Goal: Information Seeking & Learning: Understand process/instructions

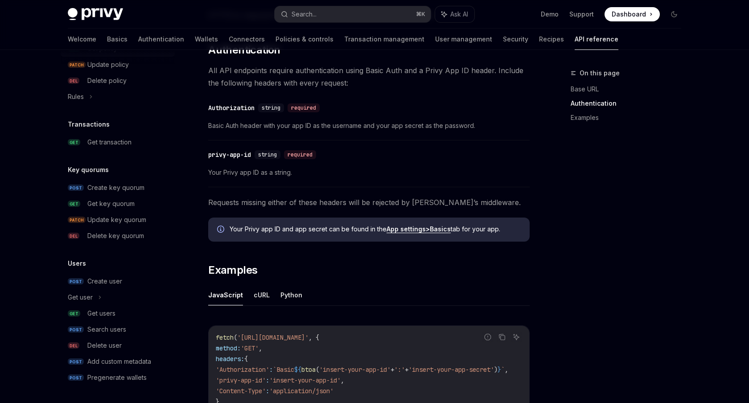
scroll to position [534, 0]
click at [100, 316] on div "Get users" at bounding box center [101, 313] width 28 height 11
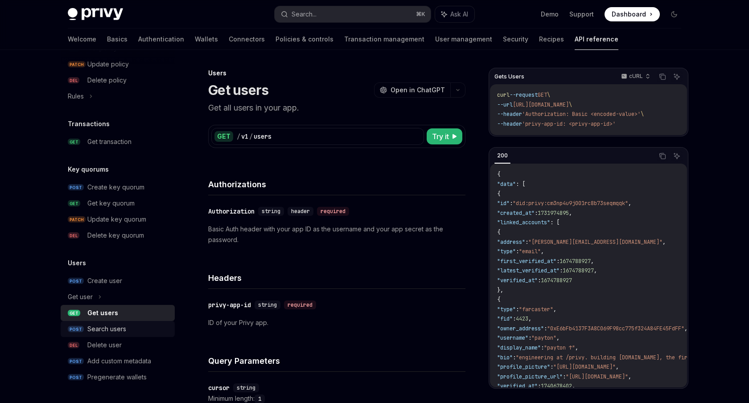
click at [106, 332] on div "Search users" at bounding box center [106, 329] width 39 height 11
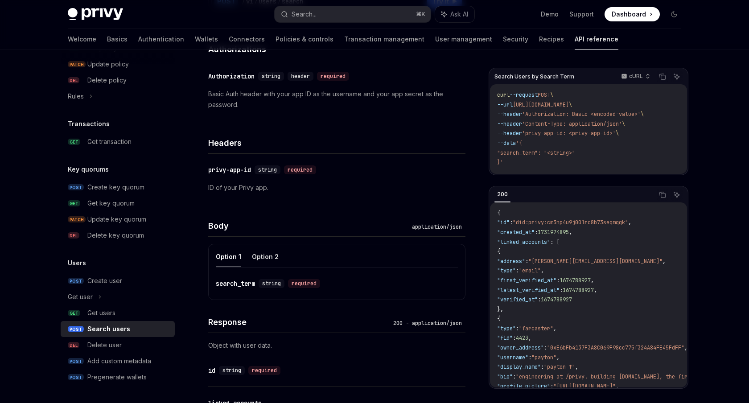
scroll to position [156, 0]
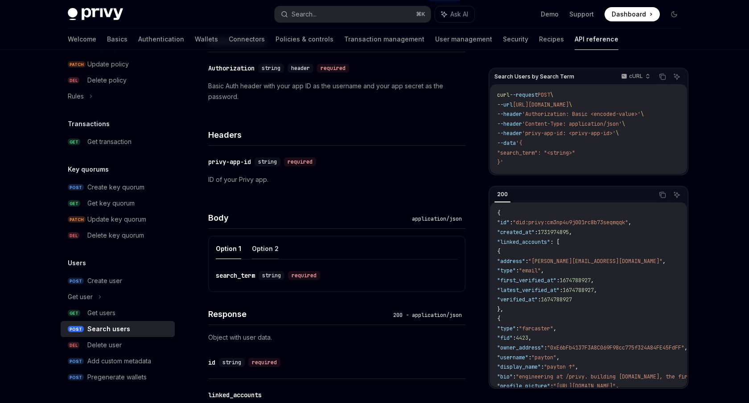
click at [267, 243] on button "Option 2" at bounding box center [265, 248] width 27 height 21
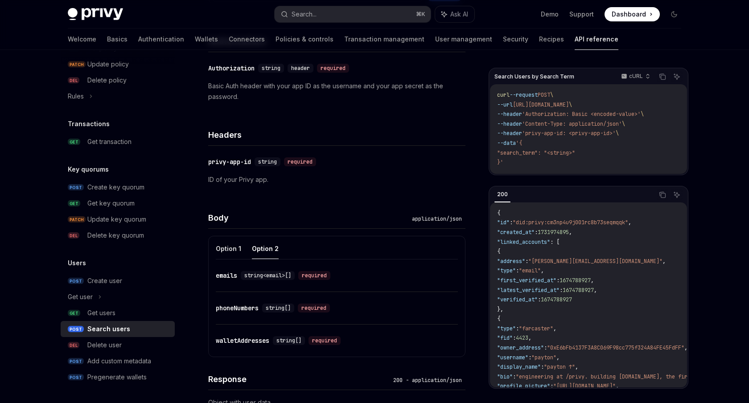
click at [262, 245] on button "Option 2" at bounding box center [265, 248] width 27 height 21
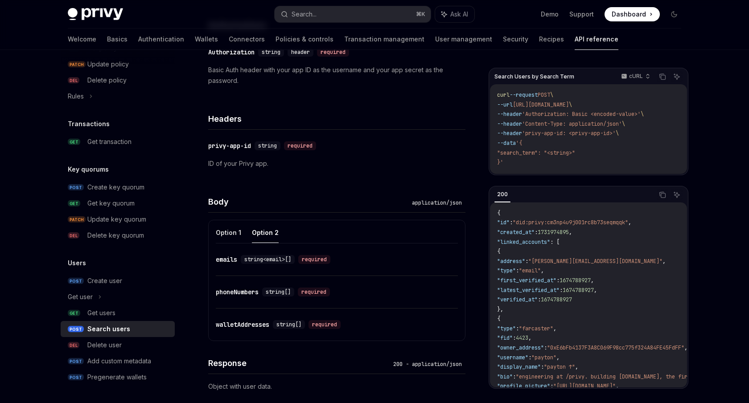
scroll to position [172, 0]
click at [227, 235] on button "Option 1" at bounding box center [228, 232] width 25 height 21
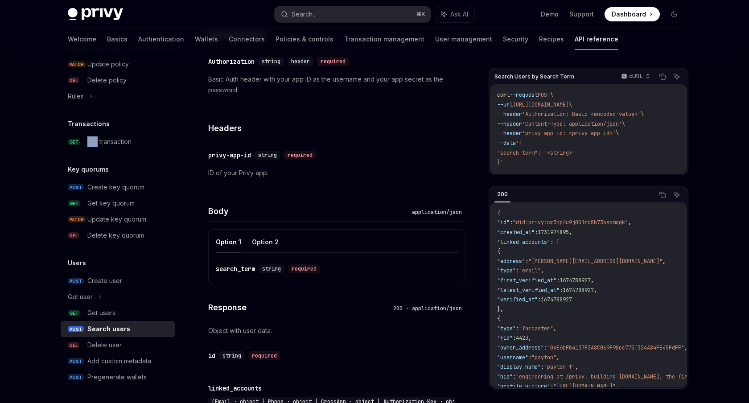
scroll to position [182, 0]
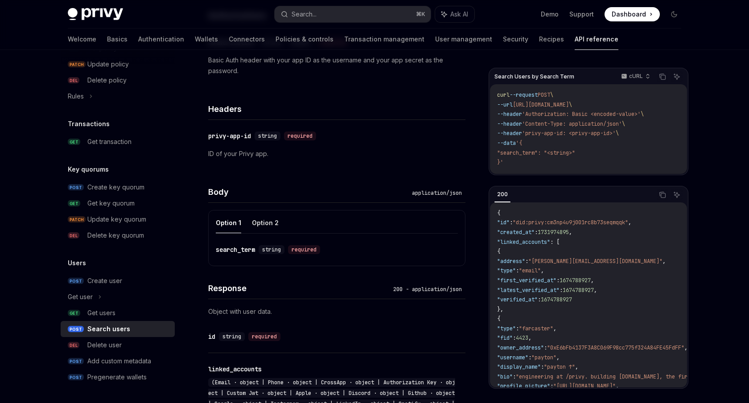
click at [237, 252] on div "search_term" at bounding box center [235, 249] width 39 height 9
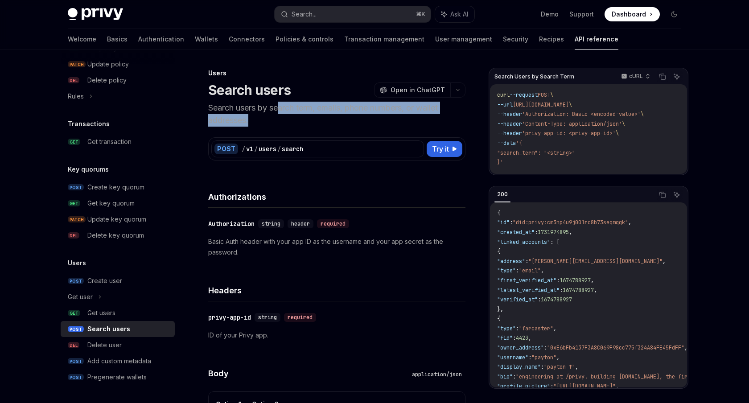
drag, startPoint x: 279, startPoint y: 111, endPoint x: 279, endPoint y: 119, distance: 8.0
click at [279, 119] on p "Search users by search term, emails, phone numbers, or wallet addresses." at bounding box center [336, 114] width 257 height 25
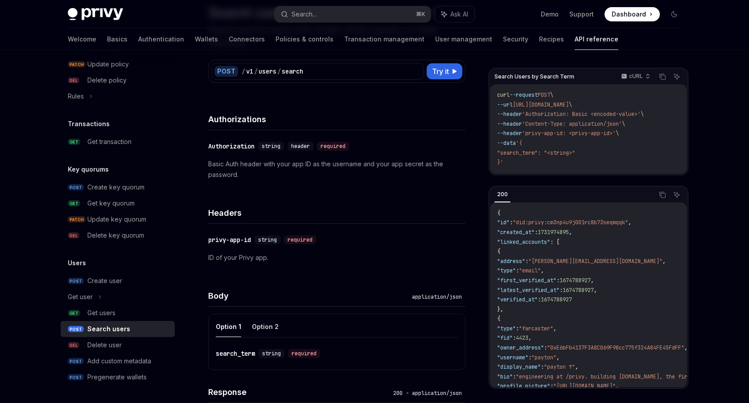
scroll to position [124, 0]
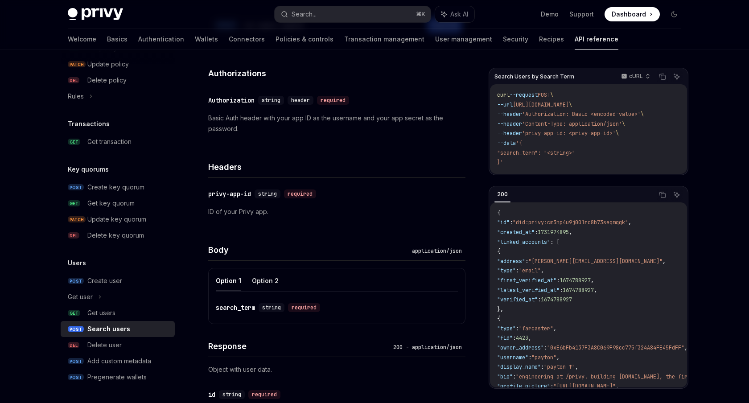
click at [248, 308] on div "search_term" at bounding box center [235, 307] width 39 height 9
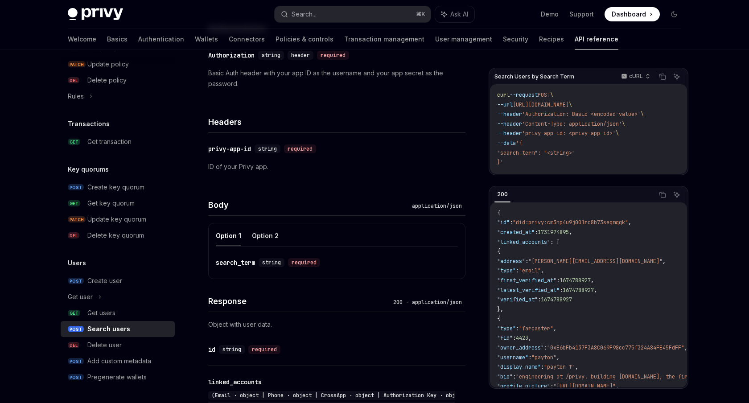
scroll to position [174, 0]
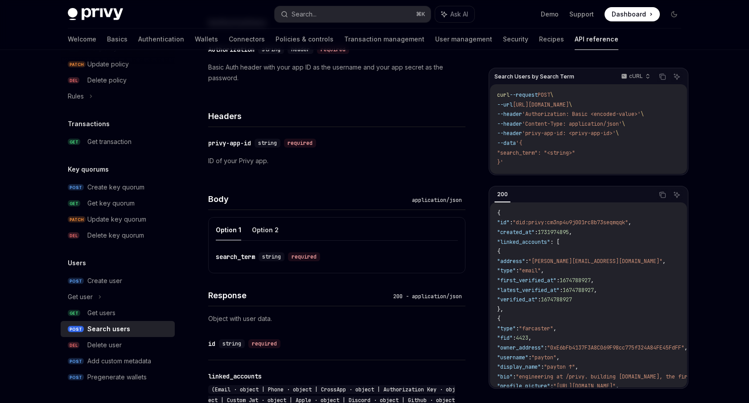
click at [231, 261] on div "search_term" at bounding box center [235, 256] width 39 height 9
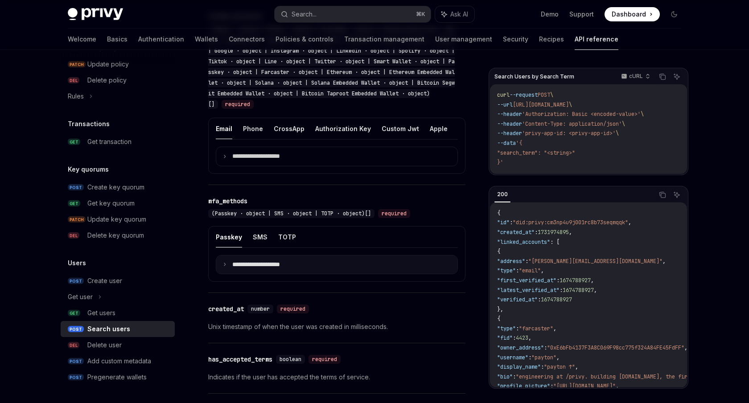
scroll to position [534, 0]
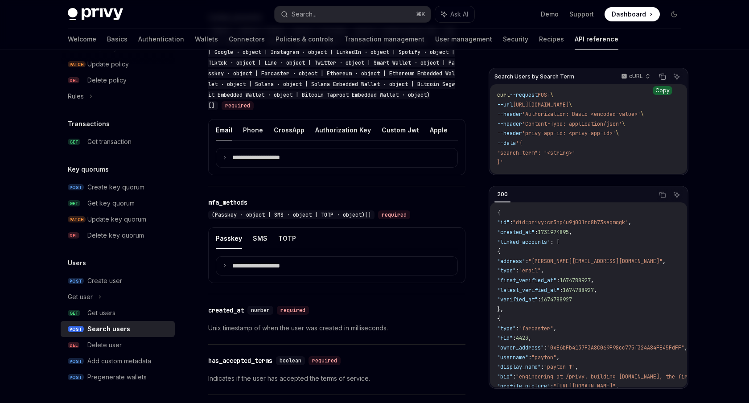
click at [664, 75] on icon "Copy the contents from the code block" at bounding box center [662, 76] width 7 height 7
click at [596, 95] on code "curl --request POST \ --url https://api.privy.io/v1/users/search \ --header 'Au…" at bounding box center [588, 129] width 183 height 77
click at [569, 107] on span "https://api.privy.io/v1/users/search" at bounding box center [541, 104] width 56 height 7
click at [587, 129] on code "curl --request POST \ --url https://api.privy.io/v1/users/search \ --header 'Au…" at bounding box center [588, 129] width 183 height 77
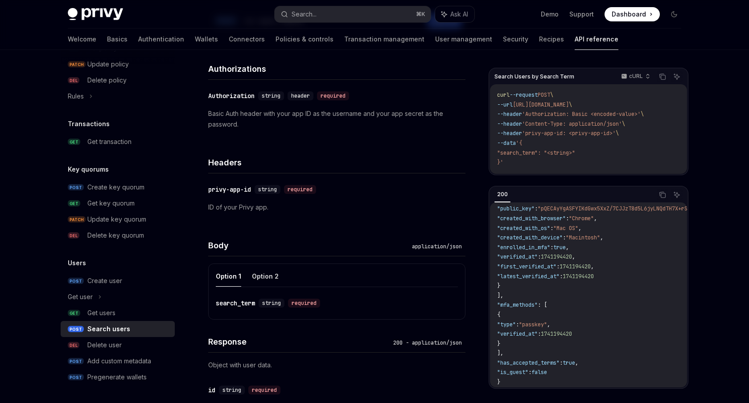
scroll to position [28, 0]
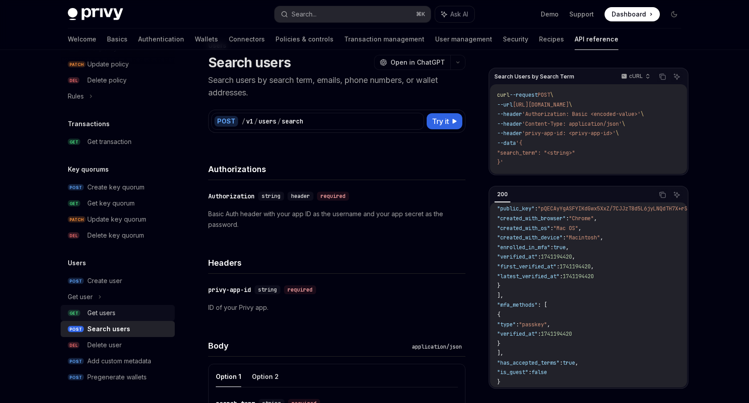
click at [101, 312] on div "Get users" at bounding box center [101, 313] width 28 height 11
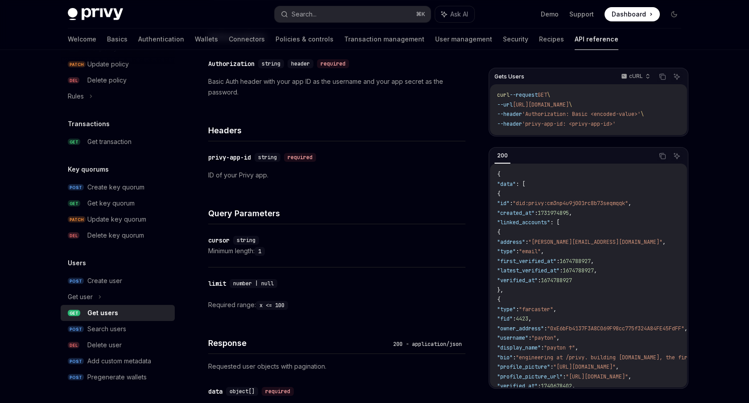
scroll to position [164, 0]
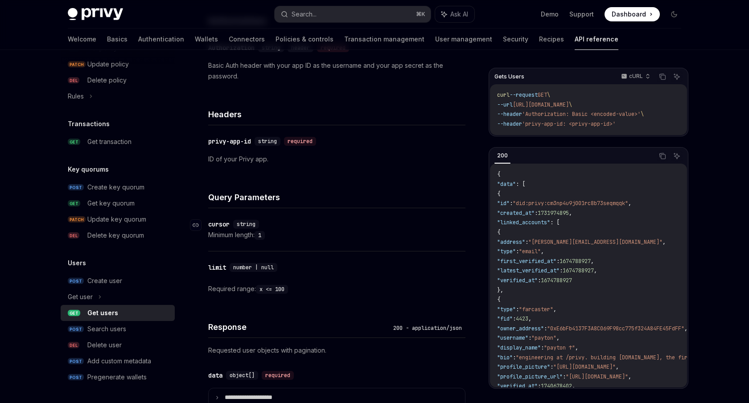
click at [250, 226] on span "string" at bounding box center [246, 224] width 19 height 7
click at [287, 231] on div "Minimum length: 1" at bounding box center [336, 235] width 257 height 11
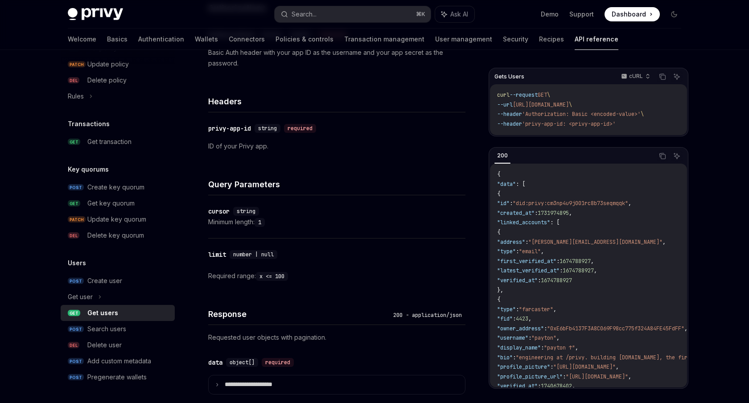
scroll to position [181, 0]
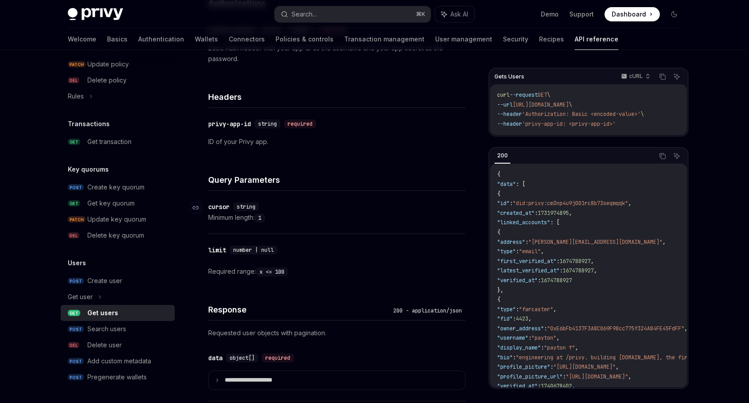
click at [222, 204] on div "cursor" at bounding box center [218, 207] width 21 height 9
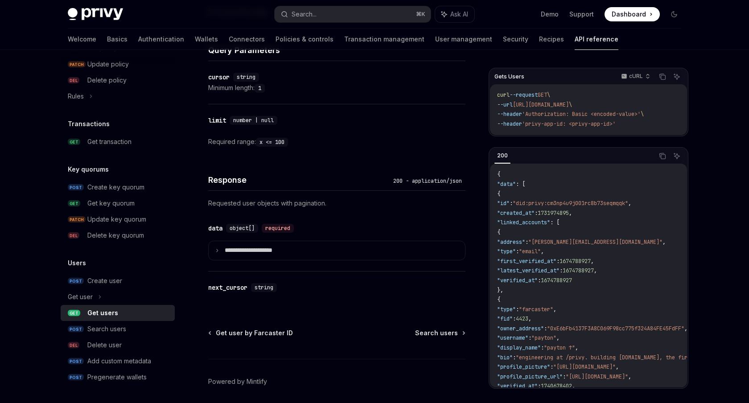
scroll to position [324, 0]
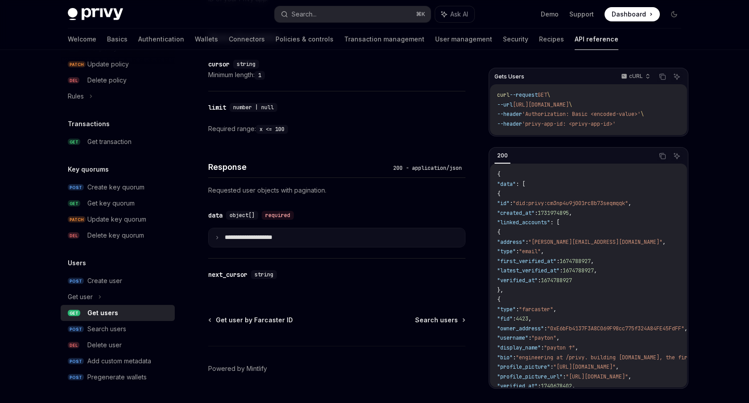
click at [261, 229] on summary "**********" at bounding box center [337, 237] width 257 height 19
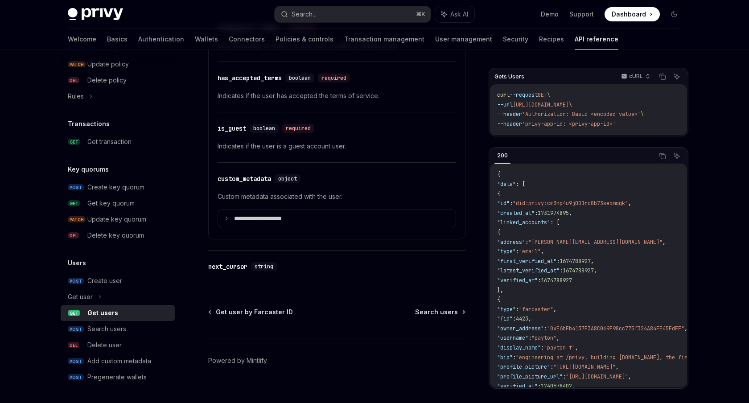
scroll to position [886, 0]
click at [234, 264] on div "next_cursor" at bounding box center [227, 266] width 39 height 9
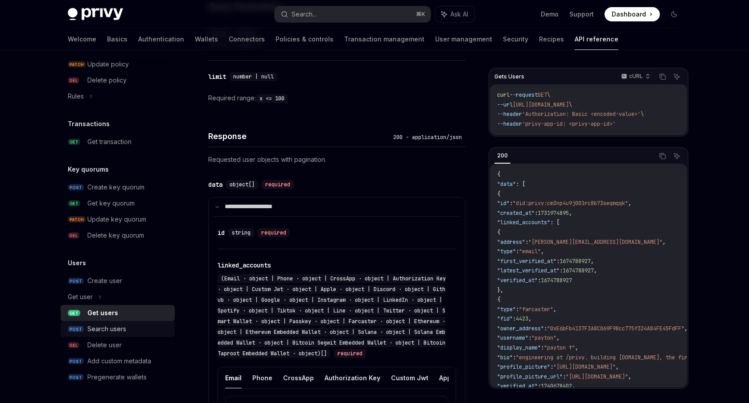
click at [126, 335] on link "POST Search users" at bounding box center [118, 329] width 114 height 16
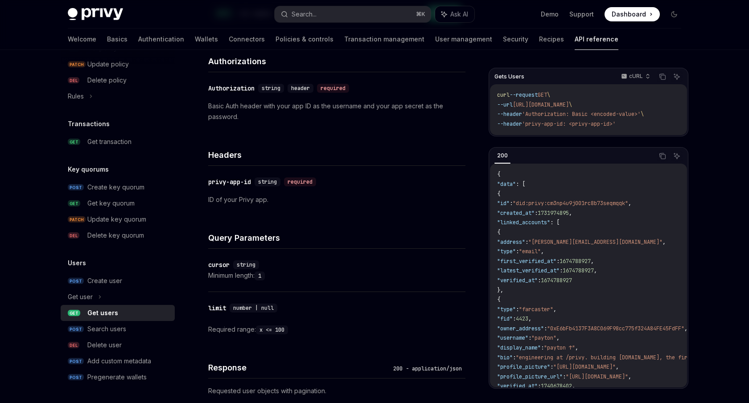
scroll to position [126, 0]
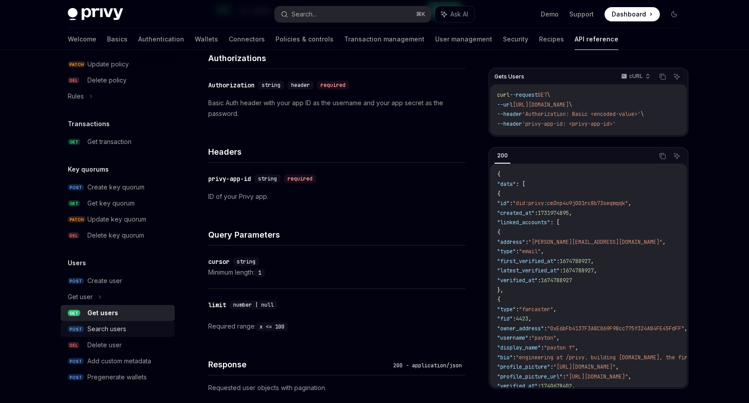
click at [98, 335] on link "POST Search users" at bounding box center [118, 329] width 114 height 16
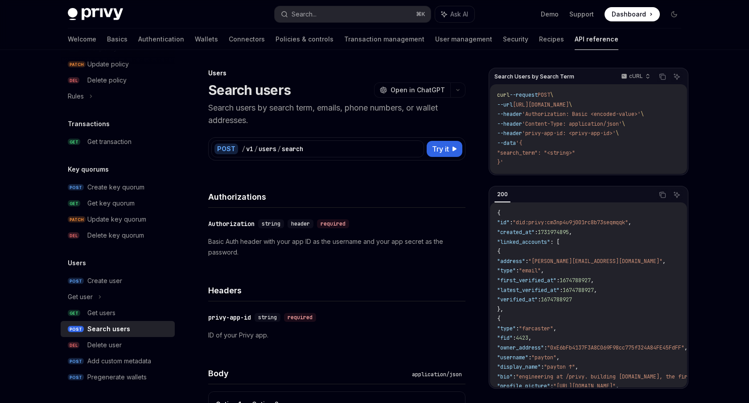
type textarea "*"
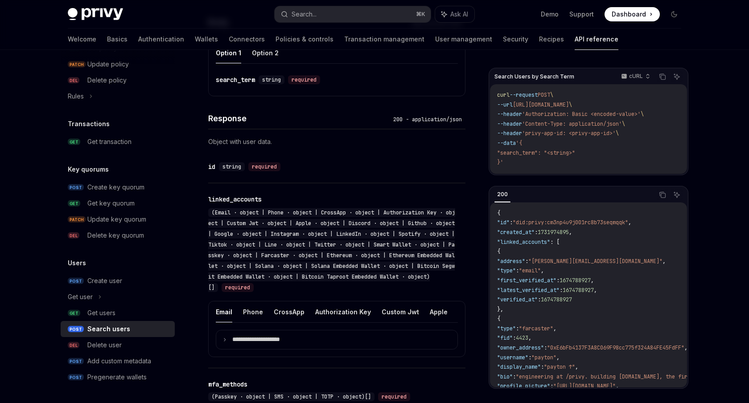
scroll to position [350, 0]
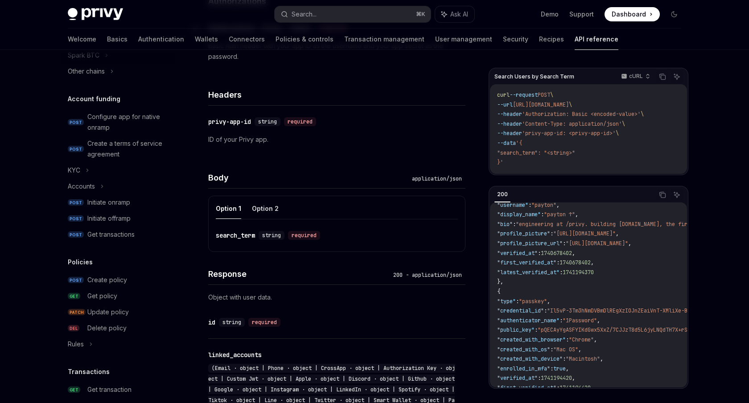
scroll to position [203, 0]
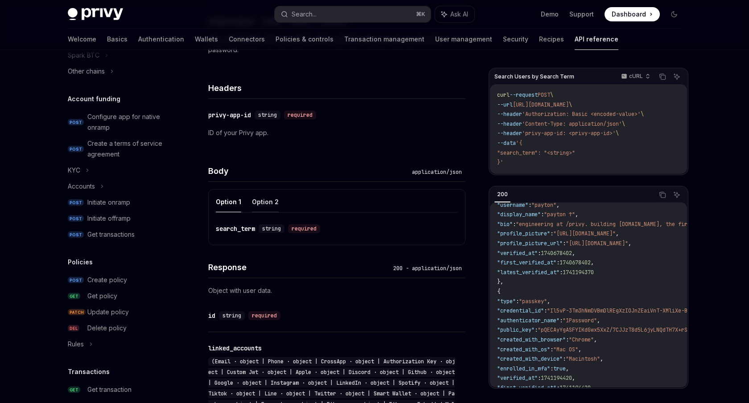
click at [265, 205] on button "Option 2" at bounding box center [265, 201] width 27 height 21
type textarea "*"
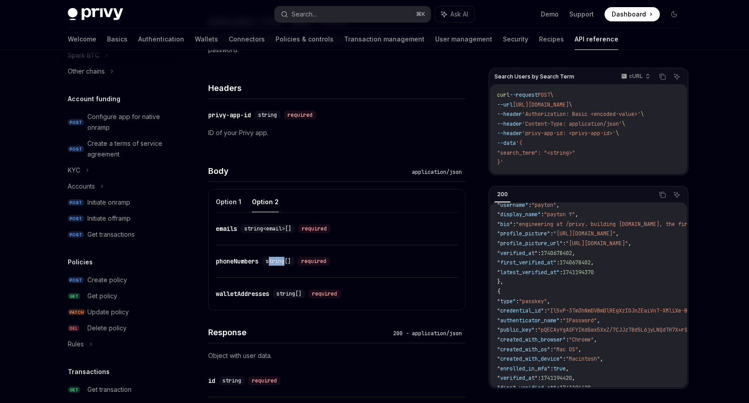
drag, startPoint x: 272, startPoint y: 263, endPoint x: 289, endPoint y: 263, distance: 17.0
click at [289, 263] on span "string[]" at bounding box center [278, 261] width 25 height 7
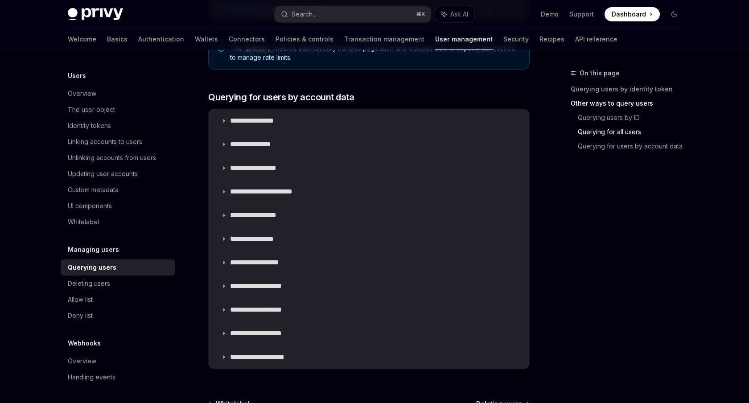
scroll to position [528, 0]
click at [284, 117] on p "**********" at bounding box center [259, 120] width 58 height 9
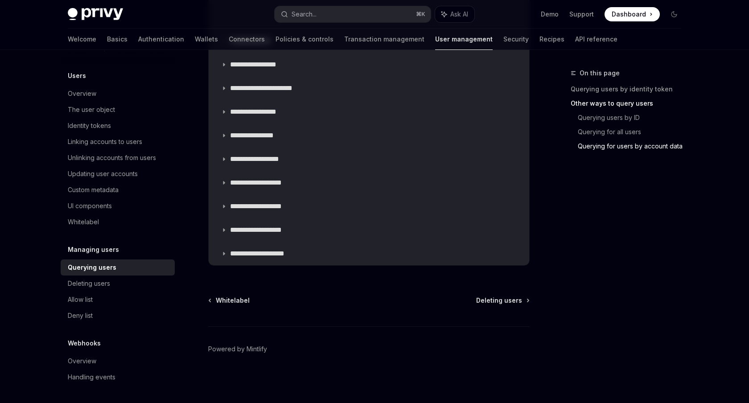
scroll to position [701, 0]
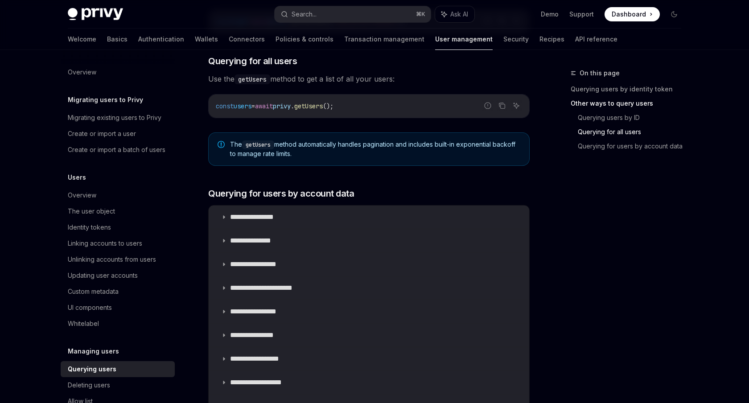
scroll to position [476, 0]
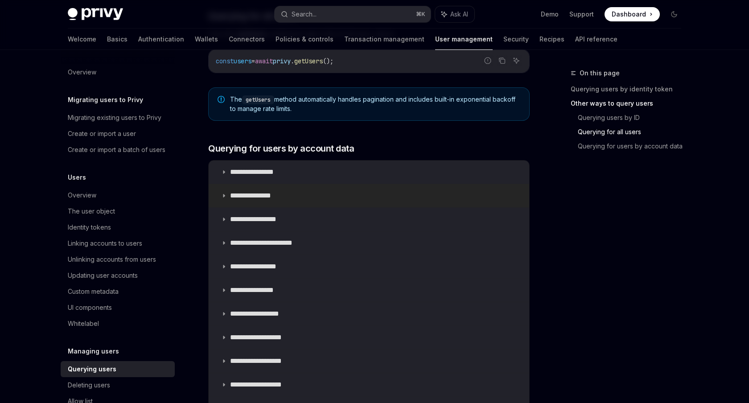
click at [266, 195] on p "**********" at bounding box center [260, 195] width 60 height 9
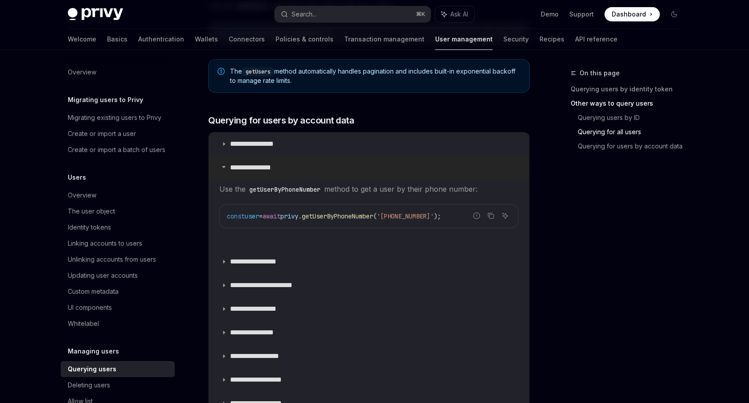
scroll to position [515, 0]
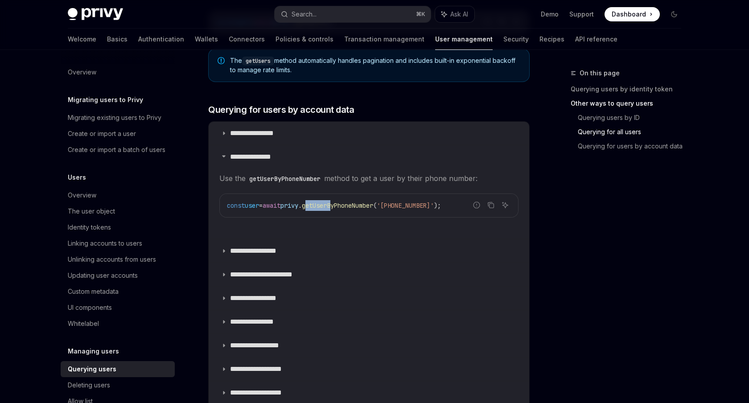
drag, startPoint x: 350, startPoint y: 207, endPoint x: 314, endPoint y: 207, distance: 35.7
click at [316, 207] on span "const user = await privy . getUserByPhoneNumber ( '+1 555 555 5555' );" at bounding box center [334, 206] width 214 height 8
click at [292, 194] on div "Report incorrect code Copy Ask AI const user = await privy . getUserByPhoneNumb…" at bounding box center [368, 206] width 299 height 24
click at [291, 183] on span "Use the getUserByPhoneNumber method to get a user by their phone number:" at bounding box center [368, 178] width 299 height 12
click at [291, 178] on code "getUserByPhoneNumber" at bounding box center [285, 179] width 79 height 10
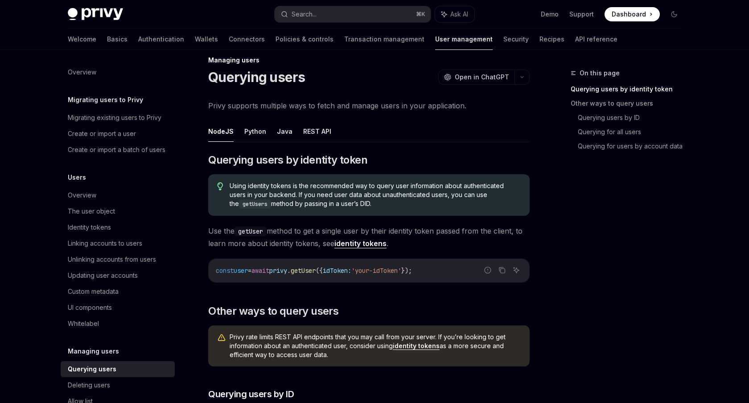
scroll to position [12, 0]
click at [309, 138] on button "REST API" at bounding box center [317, 132] width 28 height 21
type textarea "*"
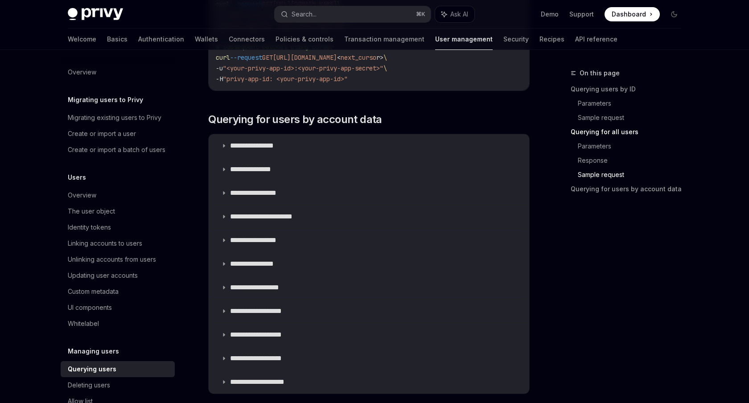
scroll to position [770, 0]
click at [268, 165] on summary "**********" at bounding box center [369, 169] width 321 height 23
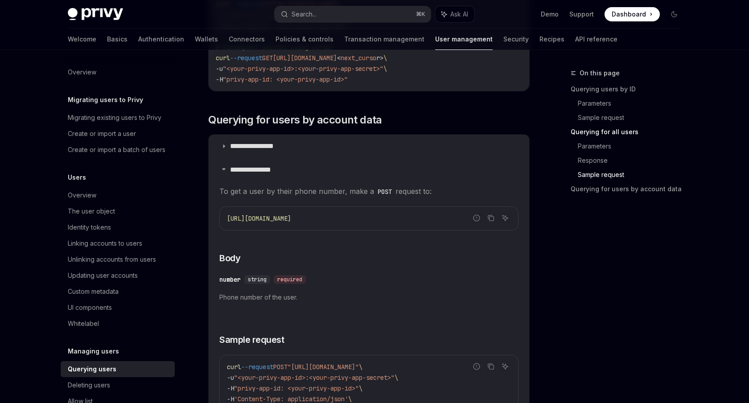
click at [387, 224] on div "https://auth.privy.io/api/v1/users/phone/number" at bounding box center [369, 218] width 298 height 23
click at [385, 211] on div "https://auth.privy.io/api/v1/users/phone/number" at bounding box center [369, 218] width 298 height 23
click at [385, 214] on code "https://auth.privy.io/api/v1/users/phone/number" at bounding box center [369, 218] width 284 height 11
drag, startPoint x: 341, startPoint y: 220, endPoint x: 394, endPoint y: 219, distance: 53.1
click at [291, 219] on span "https://auth.privy.io/api/v1/users/phone/number" at bounding box center [259, 219] width 64 height 8
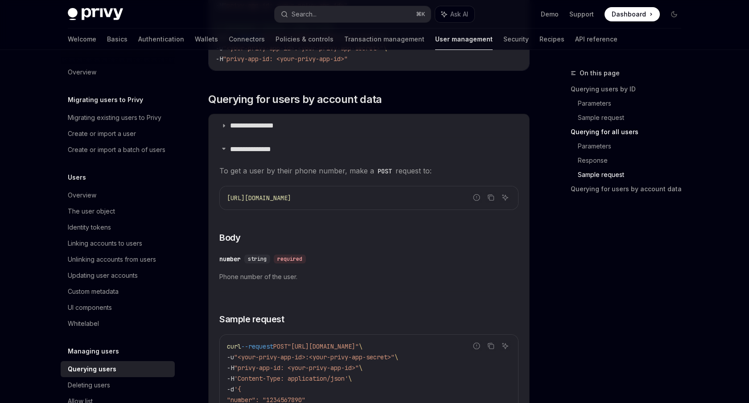
click at [340, 270] on div "​ number string required Phone number of the user." at bounding box center [368, 270] width 299 height 42
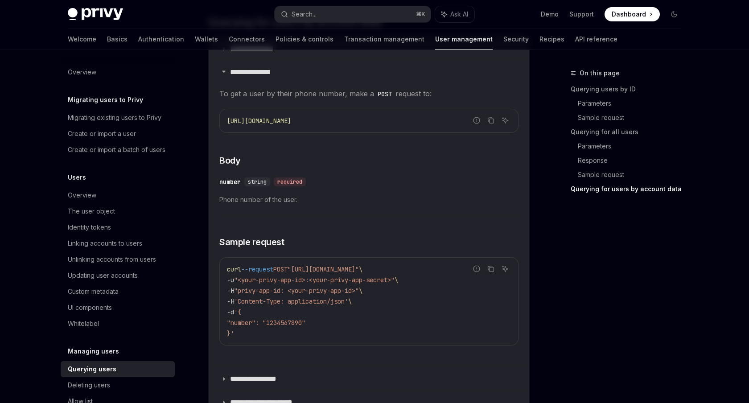
scroll to position [868, 0]
